Goal: Information Seeking & Learning: Learn about a topic

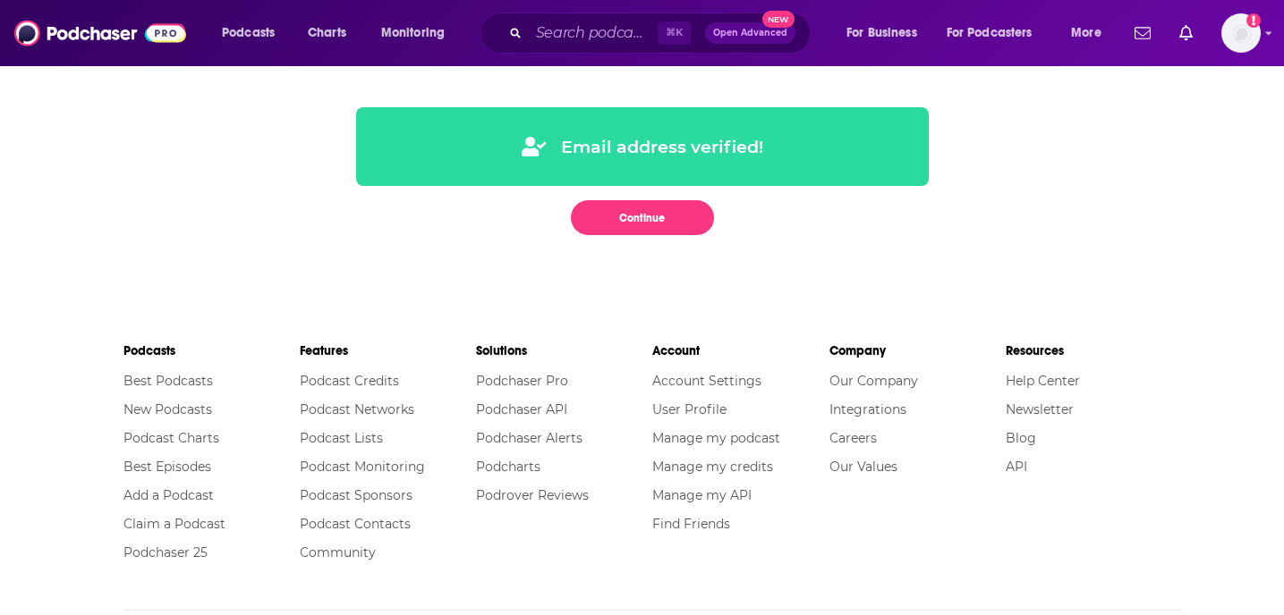
click at [1261, 33] on div "Podcasts Charts Monitoring ⌘ K Open Advanced New For Business For Podcasters Mo…" at bounding box center [642, 33] width 1284 height 66
click at [1247, 24] on icon "Add a profile image" at bounding box center [1253, 20] width 14 height 14
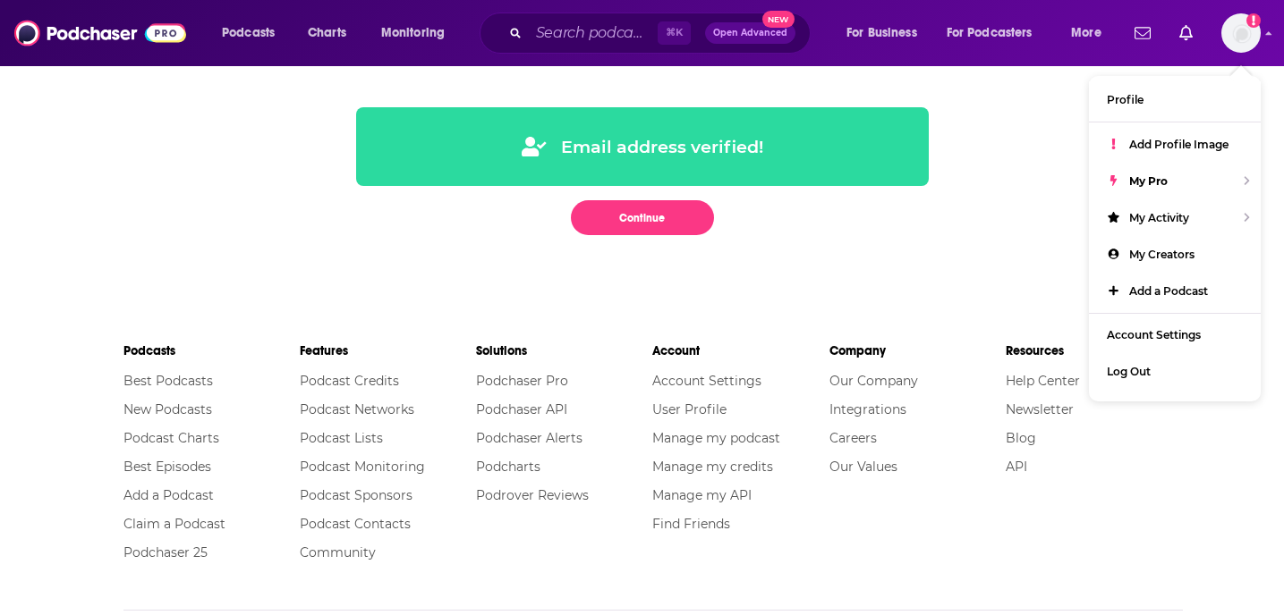
click at [620, 81] on div "Email address verified! Continue" at bounding box center [642, 178] width 1145 height 228
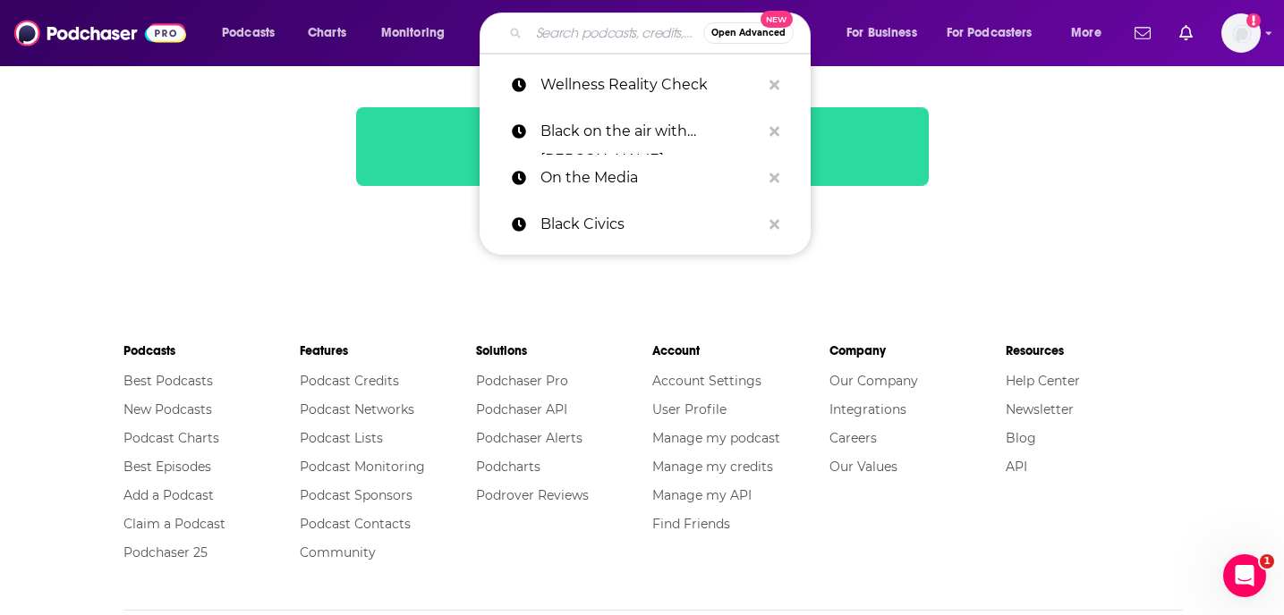
click at [562, 28] on input "Search podcasts, credits, & more..." at bounding box center [616, 33] width 174 height 29
click at [628, 86] on p "Wellness Reality Check" at bounding box center [650, 85] width 220 height 47
type input "Wellness Reality Check"
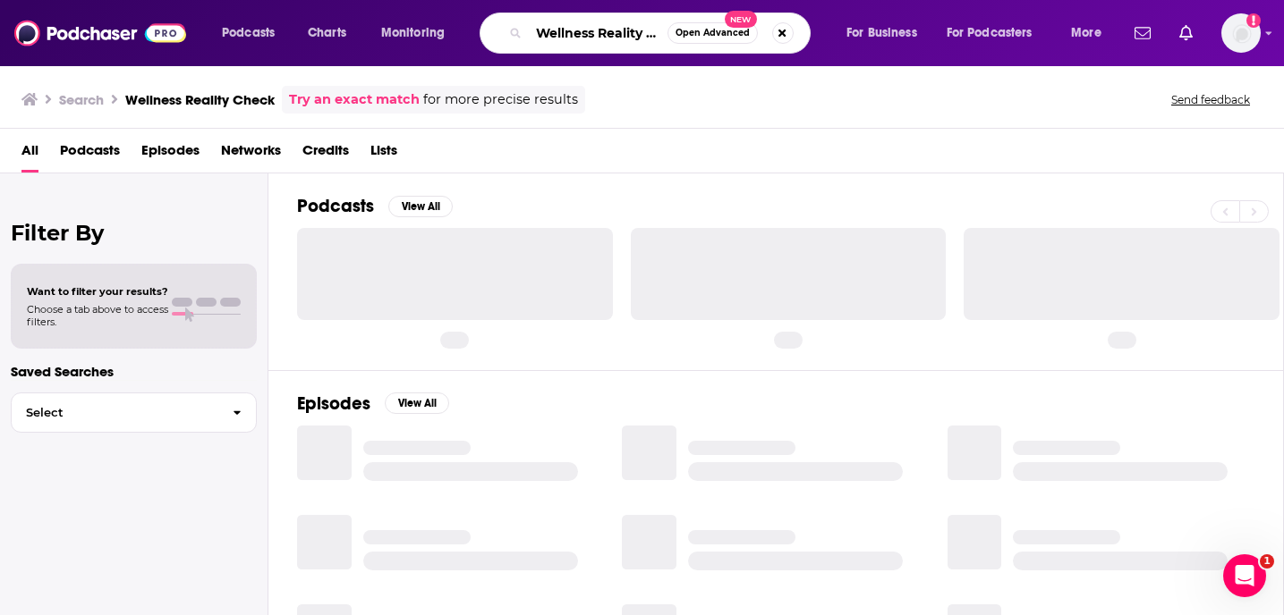
click at [560, 30] on input "Wellness Reality Check" at bounding box center [598, 33] width 139 height 29
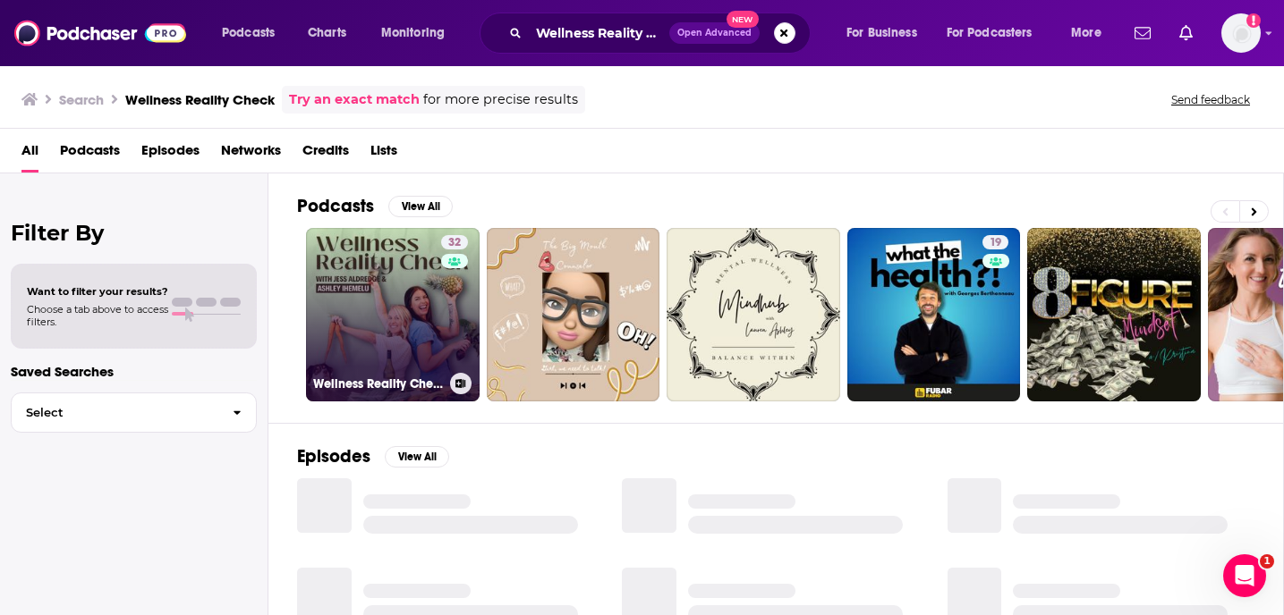
click at [379, 340] on link "32 Wellness Reality Check" at bounding box center [393, 315] width 174 height 174
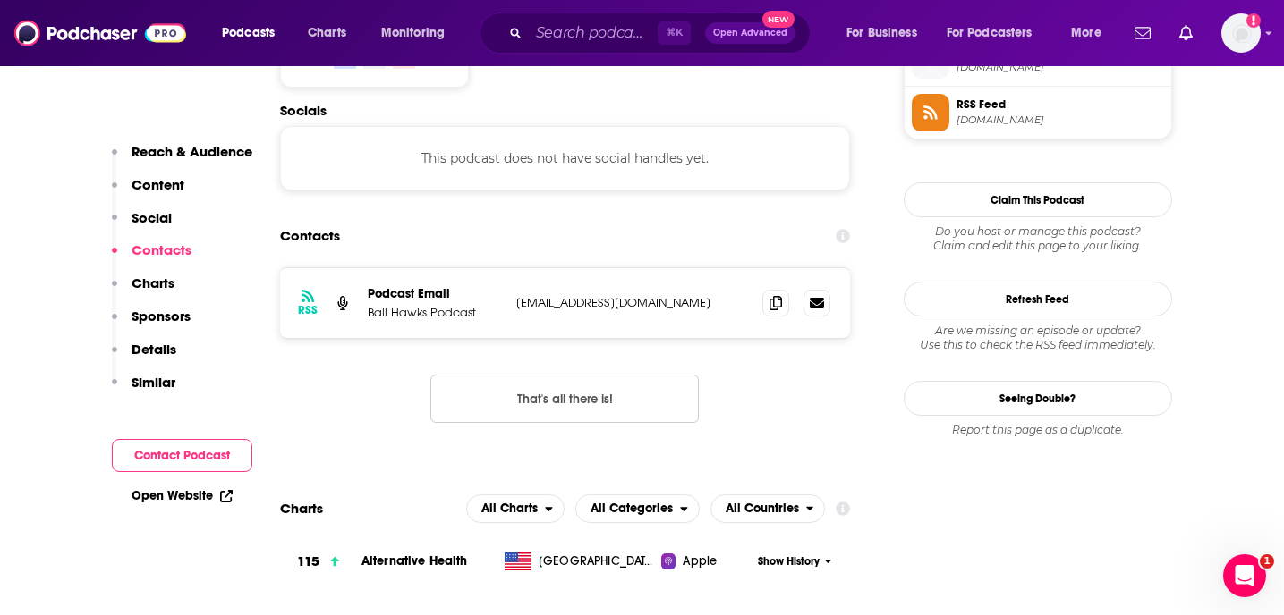
scroll to position [489, 0]
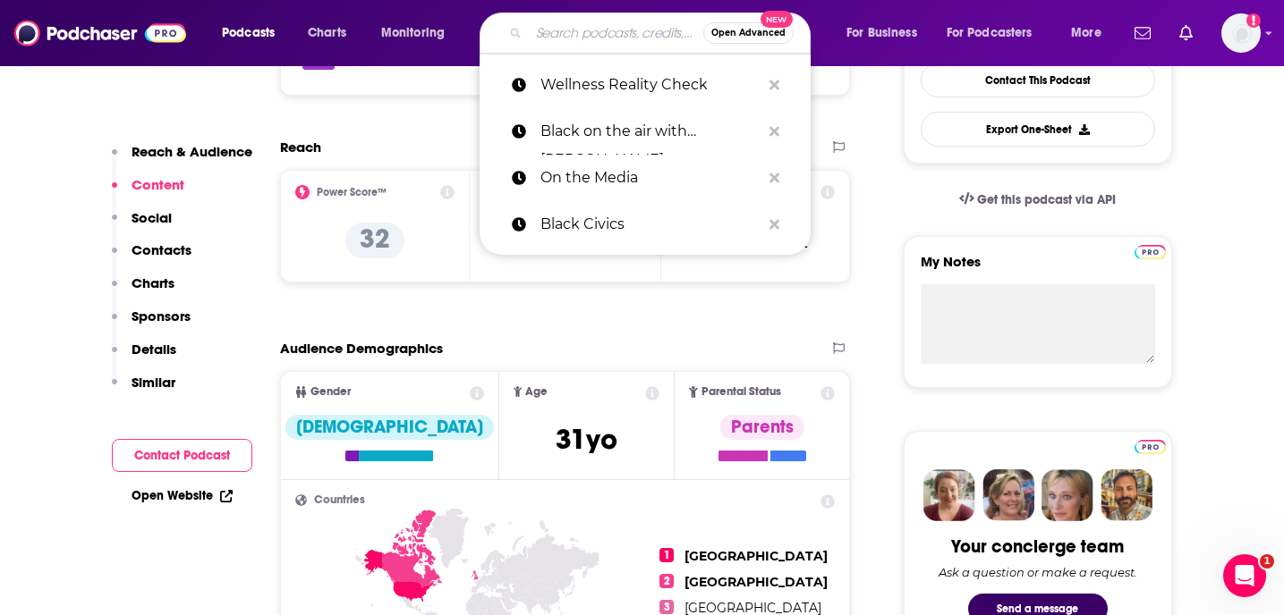
click at [586, 30] on input "Search podcasts, credits, & more..." at bounding box center [616, 33] width 174 height 29
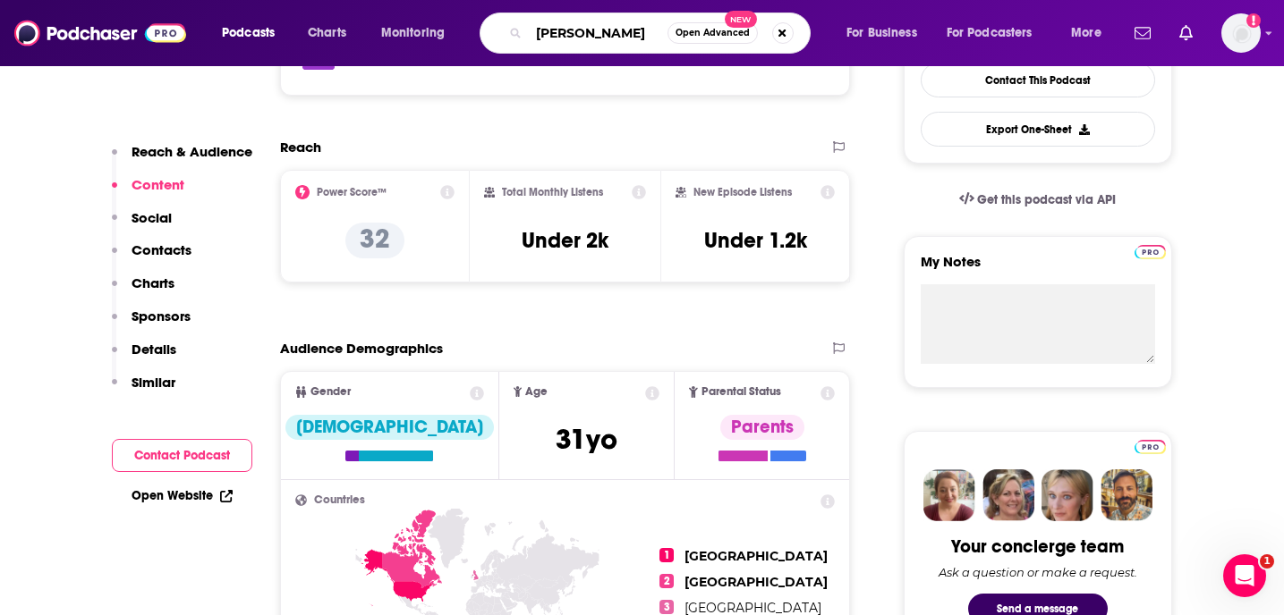
type input "[PERSON_NAME]"
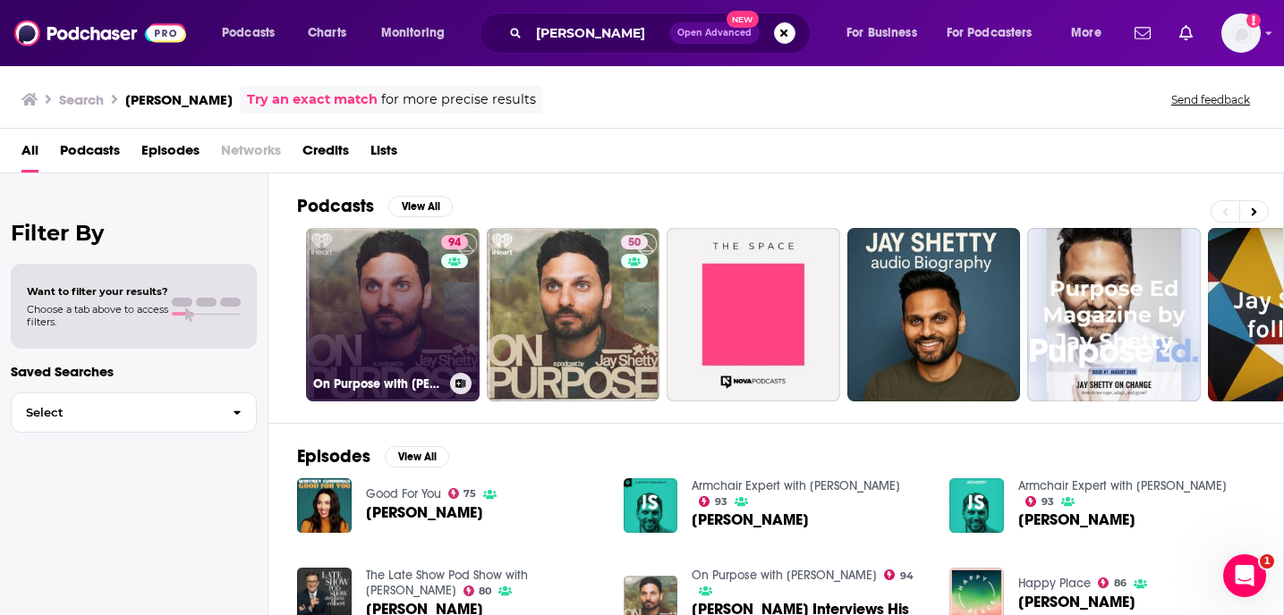
click at [392, 311] on link "94 On Purpose with [PERSON_NAME]" at bounding box center [393, 315] width 174 height 174
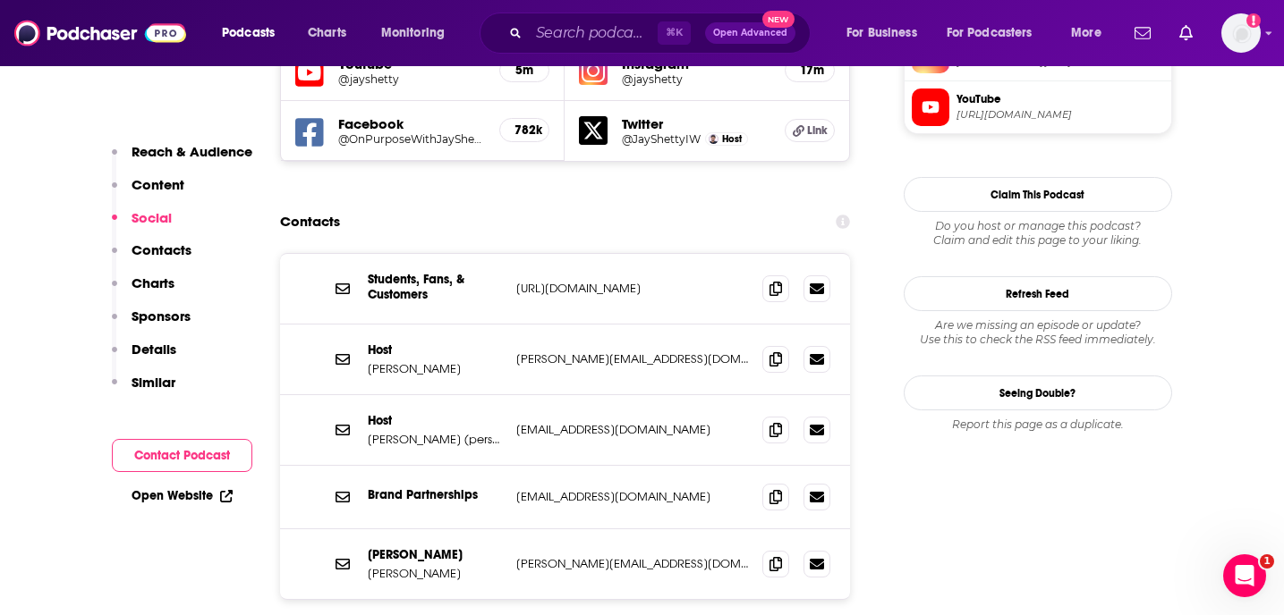
scroll to position [1711, 0]
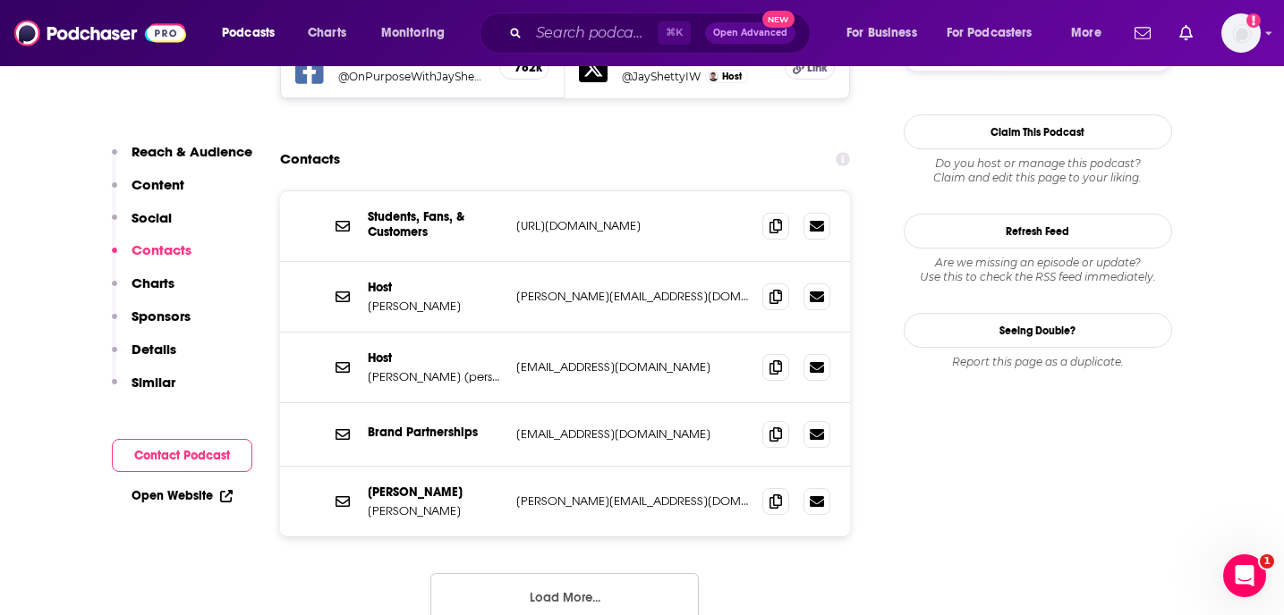
click at [592, 333] on div "Host [PERSON_NAME] (personal) [EMAIL_ADDRESS][DOMAIN_NAME] [EMAIL_ADDRESS][DOMA…" at bounding box center [565, 368] width 571 height 71
